Goal: Task Accomplishment & Management: Complete application form

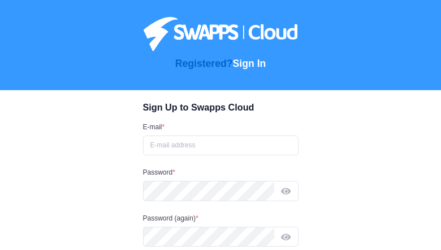
type input "garupayej62@gmail.com"
type input "[EMAIL_ADDRESS][DOMAIN_NAME]"
